Goal: Navigation & Orientation: Find specific page/section

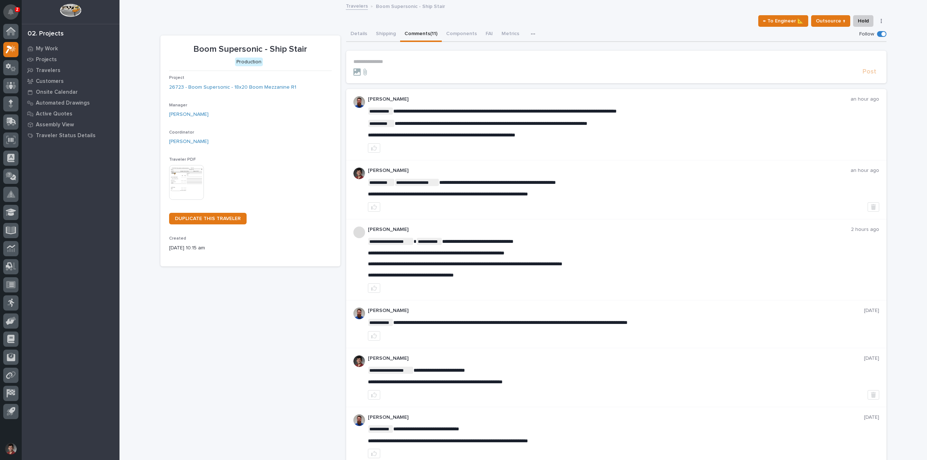
click at [17, 13] on button "Notifications" at bounding box center [10, 11] width 15 height 15
click at [176, 18] on div "← To Engineer 📐 Outsource ↑ Hold Cancel Change Traveler Type Regenerate PDF Gen…" at bounding box center [523, 21] width 726 height 12
drag, startPoint x: 18, startPoint y: 13, endPoint x: 32, endPoint y: 16, distance: 14.3
click at [18, 13] on button "Notifications" at bounding box center [10, 11] width 15 height 15
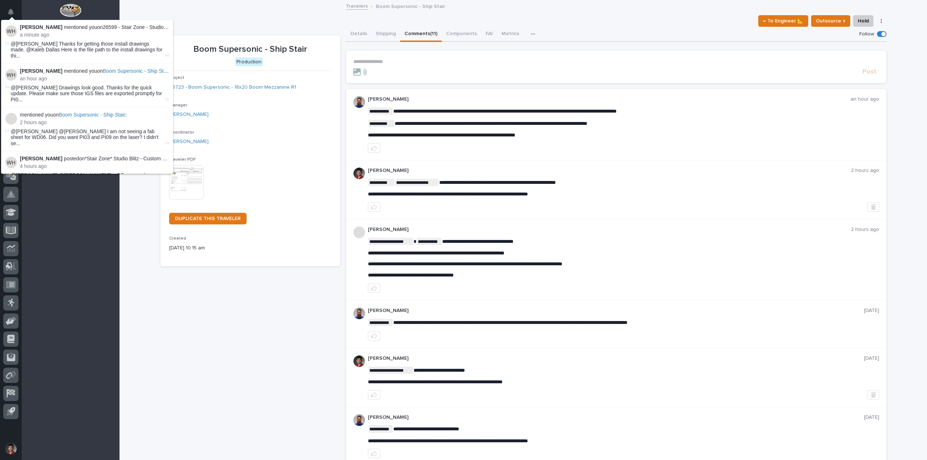
click at [199, 20] on div "← To Engineer 📐 Outsource ↑ Hold Cancel Change Traveler Type Regenerate PDF Gen…" at bounding box center [523, 21] width 726 height 12
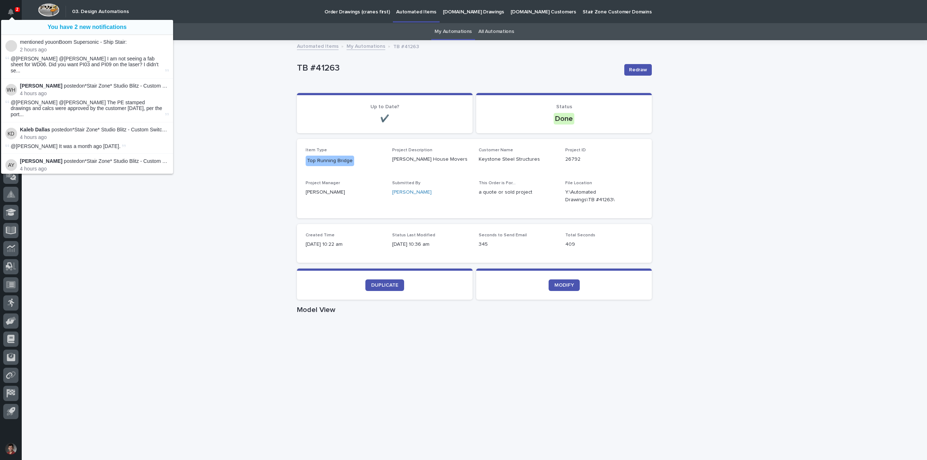
click at [189, 64] on div "Loading... Saving… Loading... Saving… TB #41263 Redraw TB #41263 Redraw Sorry, …" at bounding box center [474, 419] width 905 height 757
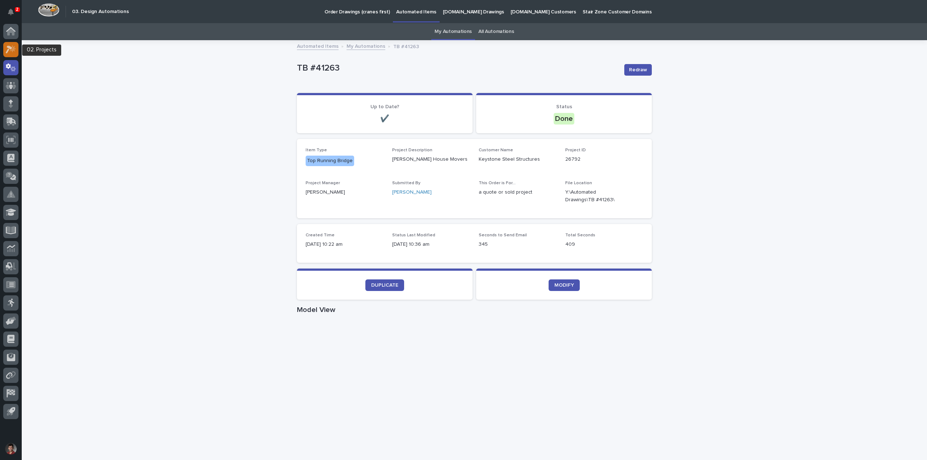
click at [7, 48] on icon at bounding box center [11, 49] width 10 height 8
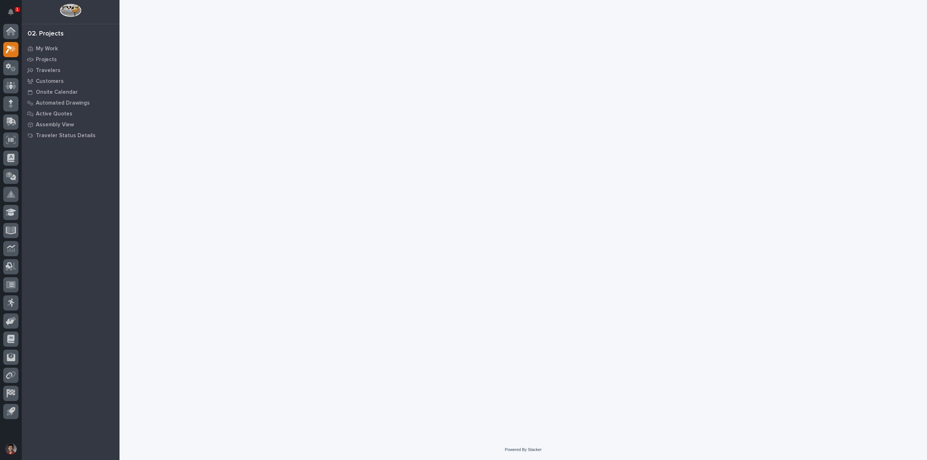
click at [397, 200] on div at bounding box center [523, 210] width 733 height 421
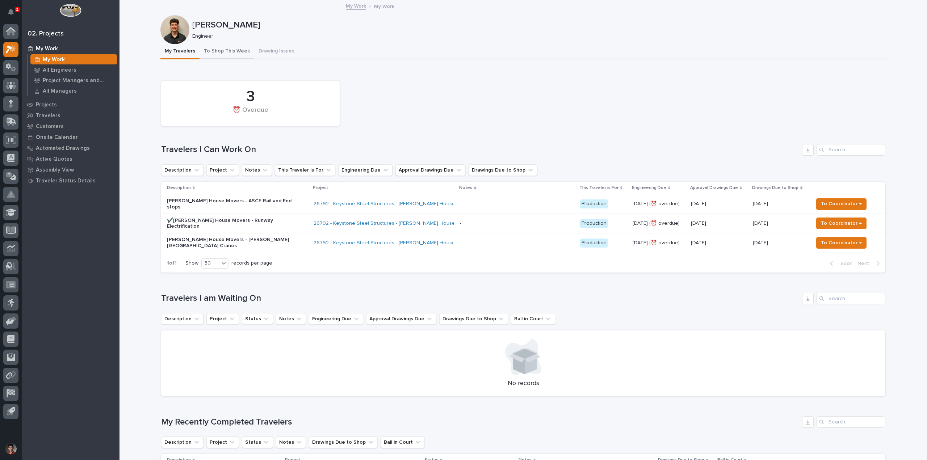
click at [242, 48] on button "To Shop This Week" at bounding box center [226, 51] width 55 height 15
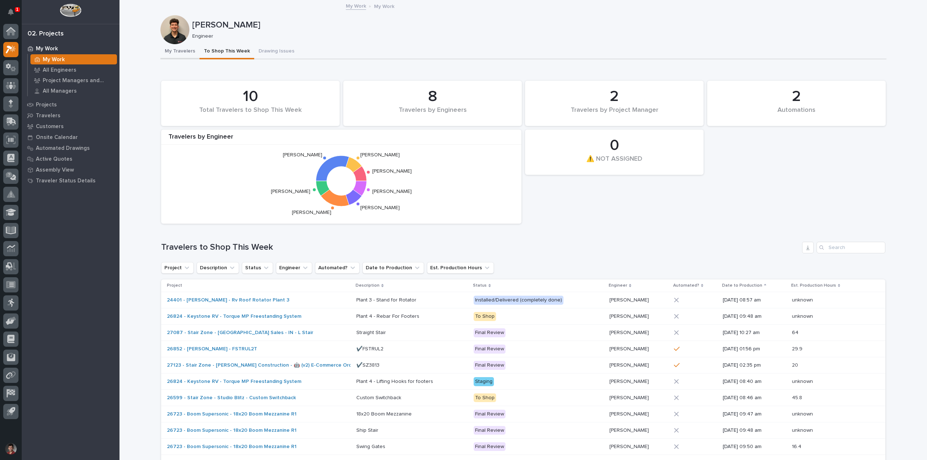
click at [182, 50] on button "My Travelers" at bounding box center [179, 51] width 39 height 15
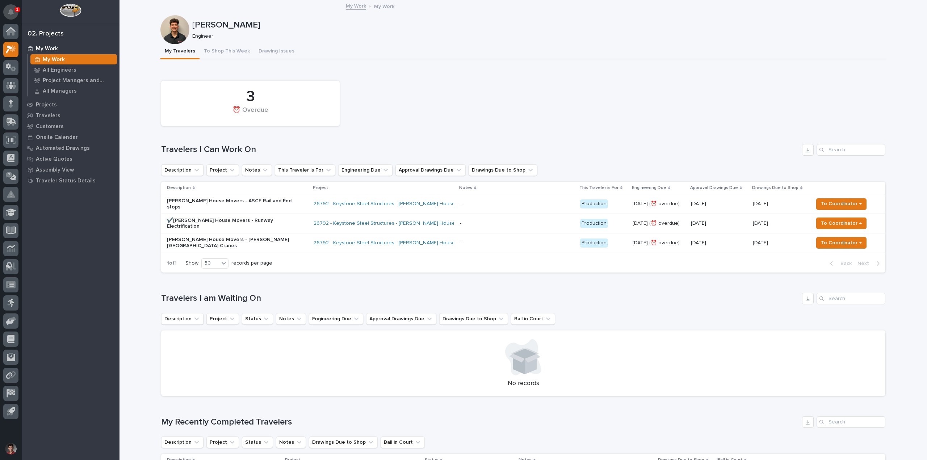
click at [13, 8] on button "Notifications" at bounding box center [10, 11] width 15 height 15
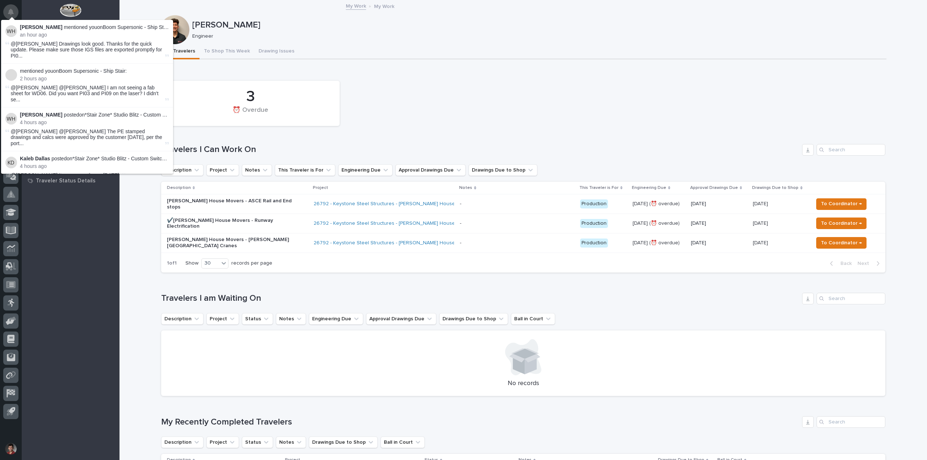
click at [12, 10] on icon "Notifications" at bounding box center [11, 12] width 6 height 7
